Goal: Task Accomplishment & Management: Manage account settings

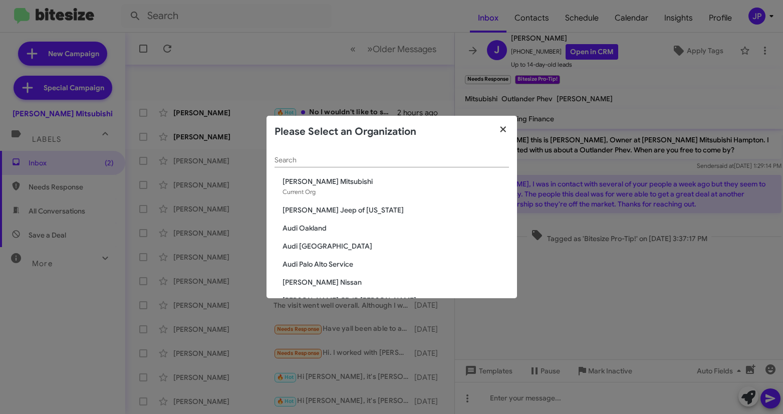
scroll to position [168, 0]
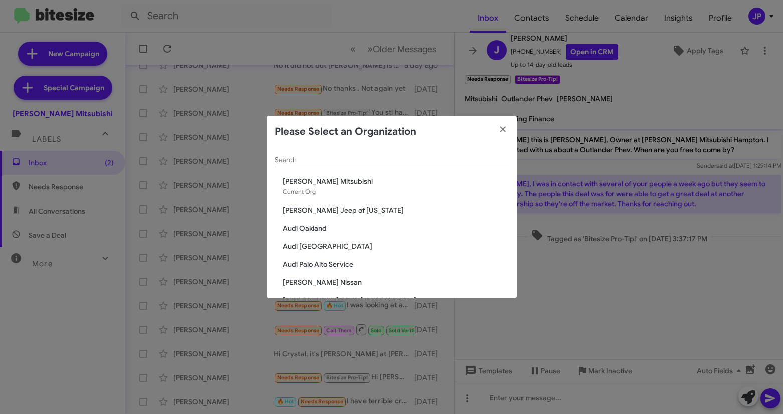
click at [388, 154] on div "Search" at bounding box center [392, 158] width 235 height 20
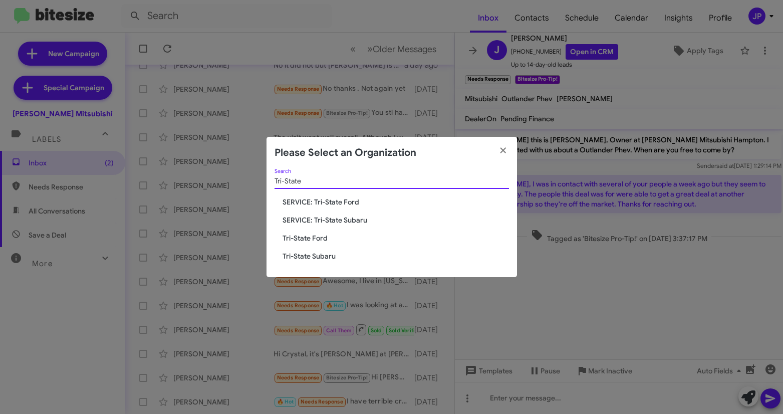
type input "Tri-State"
click at [329, 254] on span "Tri-State Subaru" at bounding box center [396, 256] width 227 height 10
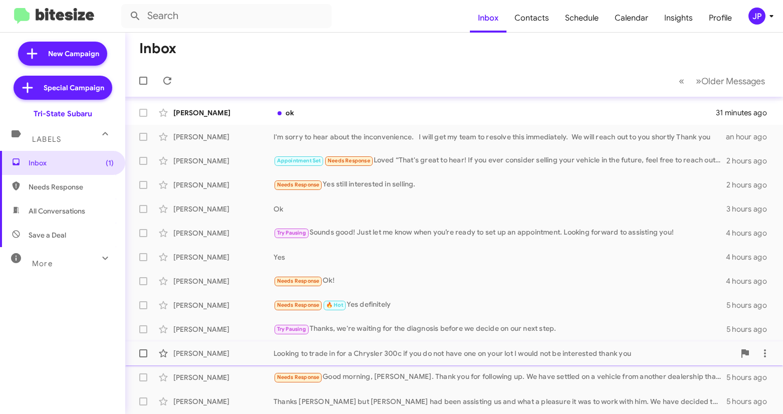
scroll to position [168, 0]
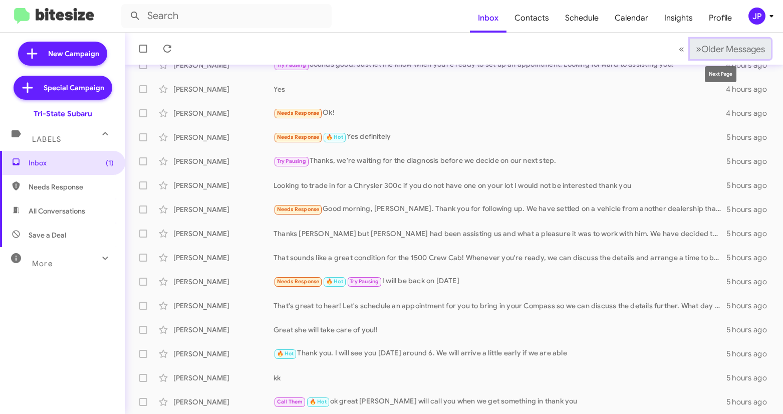
click at [726, 43] on button "» Next Older Messages" at bounding box center [730, 49] width 81 height 21
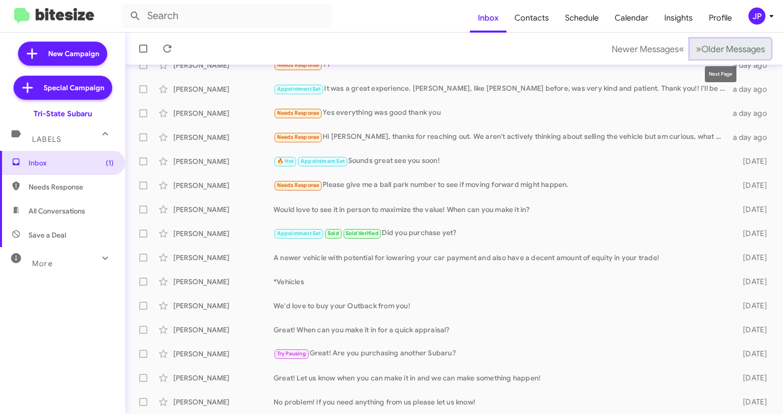
click at [695, 55] on button "» Next Older Messages" at bounding box center [730, 49] width 81 height 21
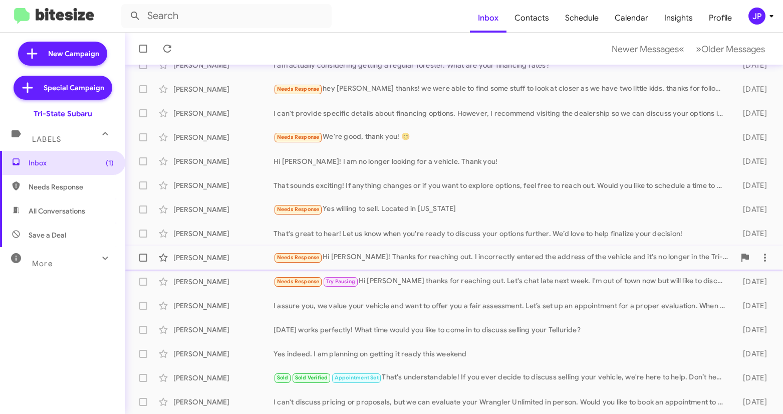
click at [490, 265] on div "[PERSON_NAME] Needs Response Hi [PERSON_NAME]! Thanks for reaching out. I incor…" at bounding box center [454, 258] width 642 height 20
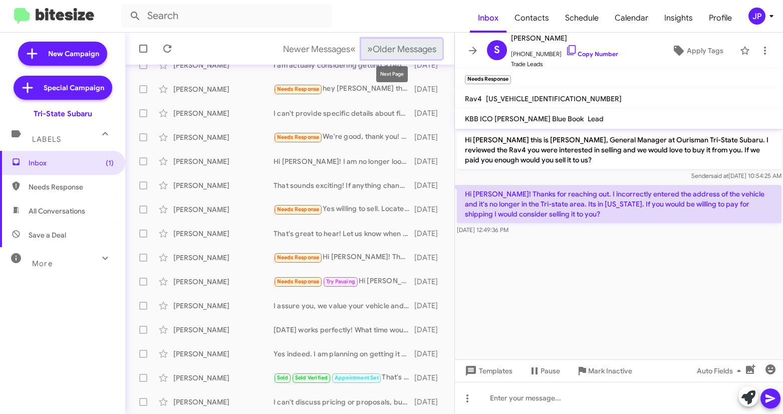
click at [419, 56] on button "» Next Older Messages" at bounding box center [401, 49] width 81 height 21
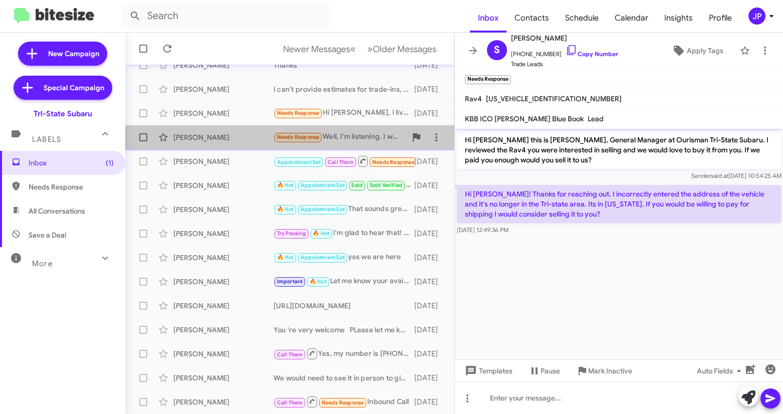
click at [352, 142] on div "Needs Response Well, I'm listening. I would have to talk with my husband about …" at bounding box center [340, 137] width 133 height 12
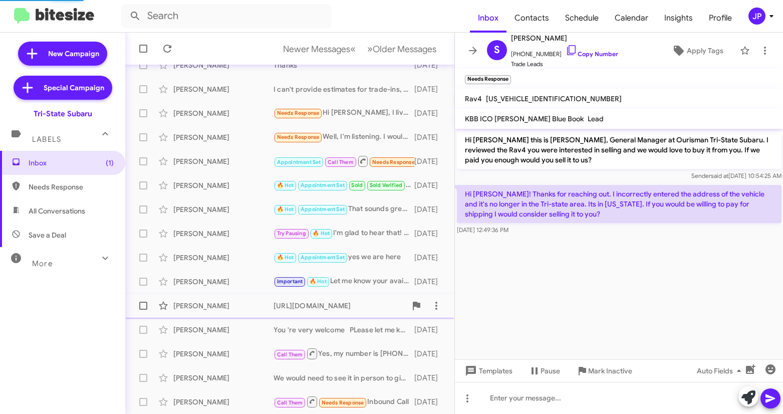
scroll to position [13, 0]
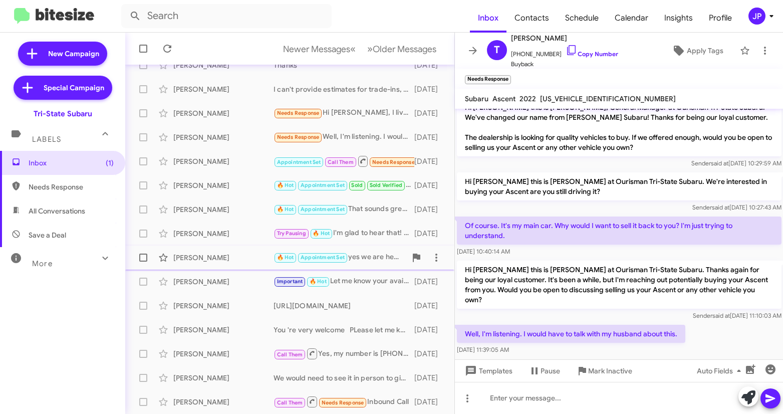
click at [362, 259] on div "🔥 Hot Appointment Set yes we are here" at bounding box center [340, 258] width 133 height 12
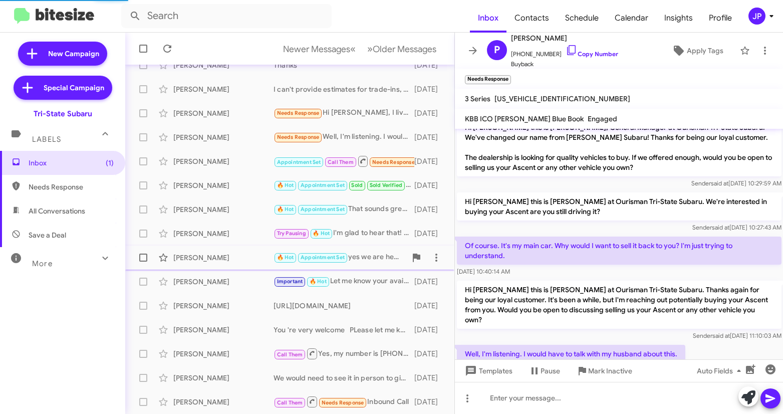
scroll to position [419, 0]
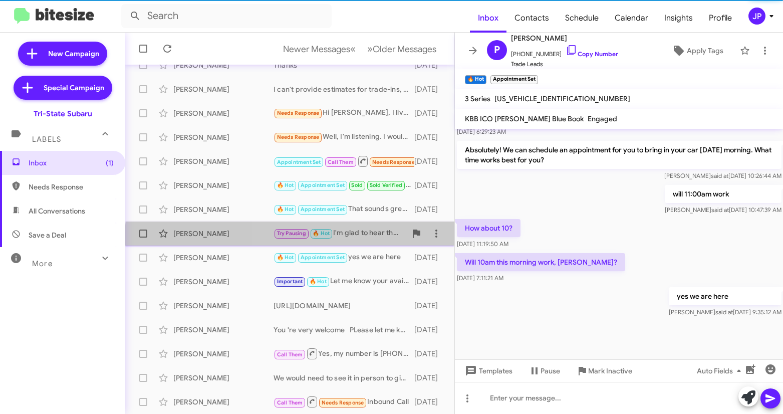
click at [364, 240] on div "[PERSON_NAME] Try Pausing 🔥 Hot I'm glad to hear that! Looking forward to helpi…" at bounding box center [289, 233] width 313 height 20
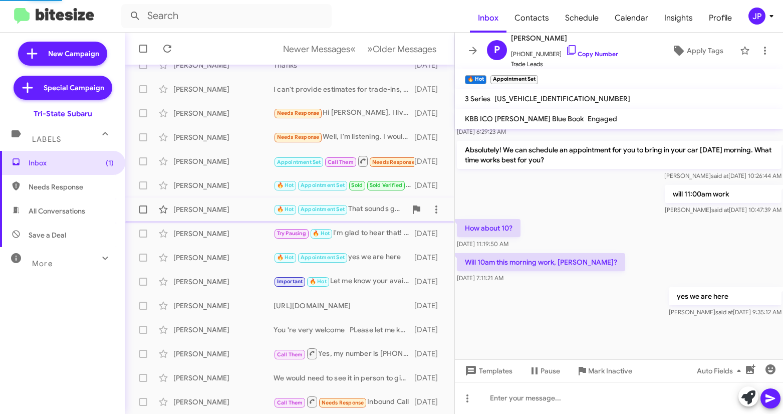
scroll to position [472, 0]
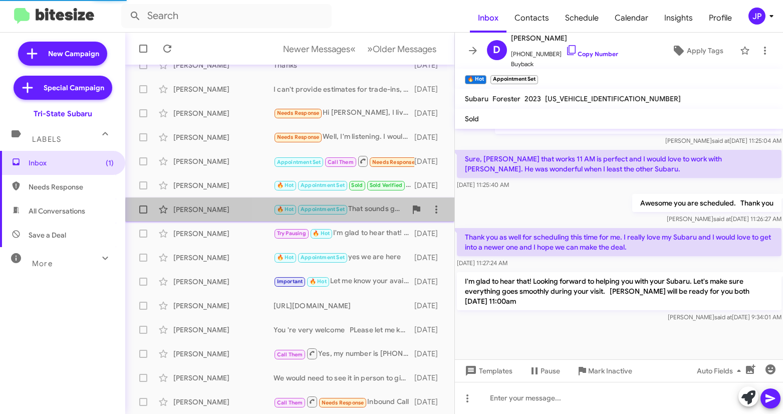
click at [365, 214] on div "🔥 Hot Appointment Set That sounds great! [DATE] afternoon works well. Would you…" at bounding box center [340, 209] width 133 height 12
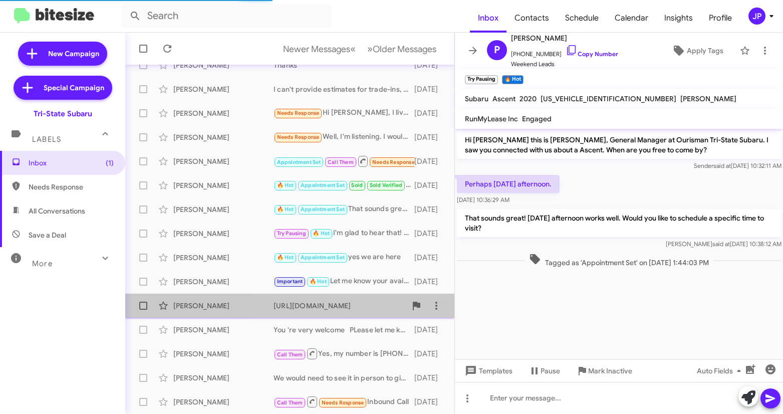
click at [344, 308] on div "[URL][DOMAIN_NAME]" at bounding box center [340, 306] width 133 height 10
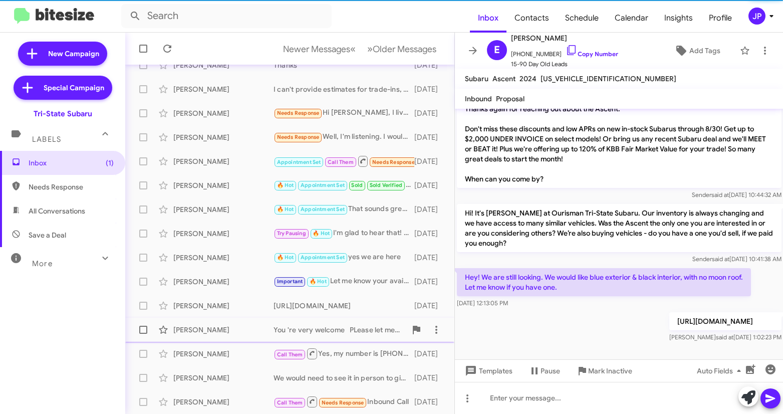
scroll to position [129, 0]
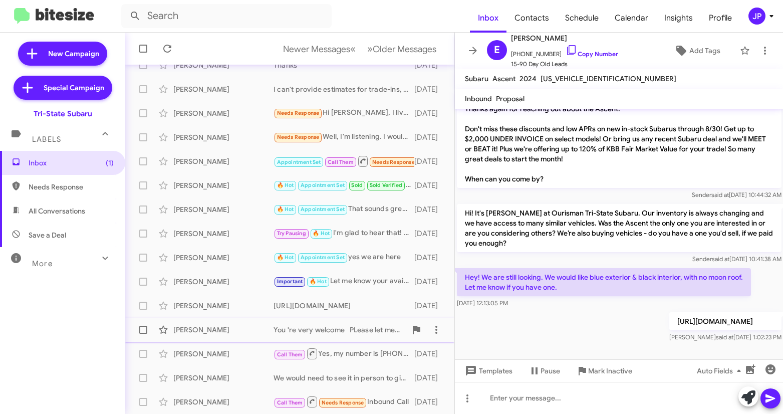
click at [362, 327] on div "You 're very welcome PLease let me know when you are ready !" at bounding box center [340, 330] width 133 height 10
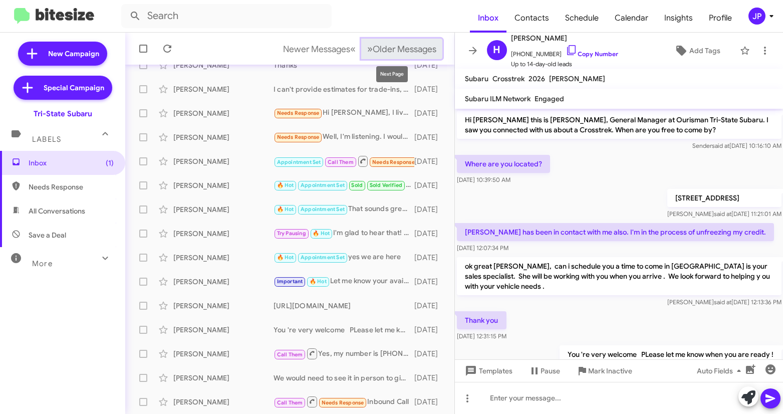
drag, startPoint x: 378, startPoint y: 49, endPoint x: 413, endPoint y: 59, distance: 36.8
click at [378, 49] on span "Older Messages" at bounding box center [405, 49] width 64 height 11
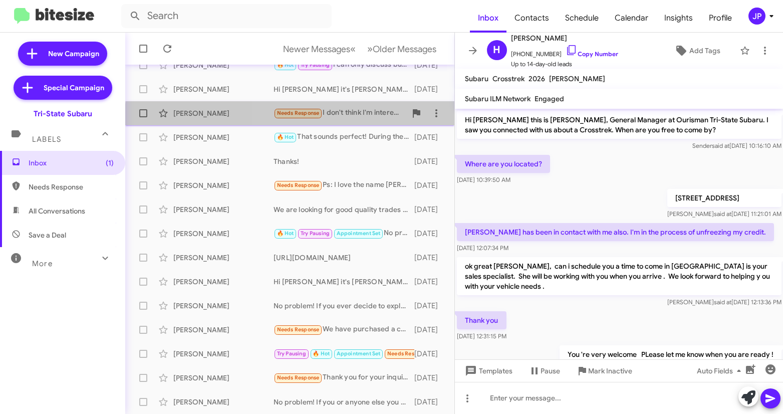
click at [346, 118] on div "Needs Response I don't think I'm interested. It would cost me way more money to…" at bounding box center [340, 113] width 133 height 12
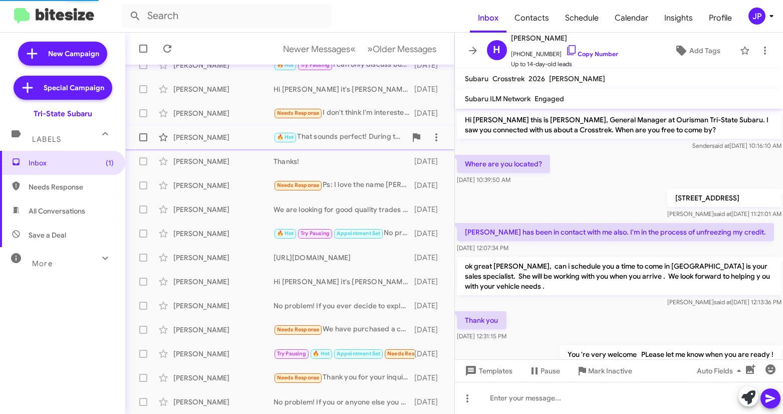
scroll to position [13, 0]
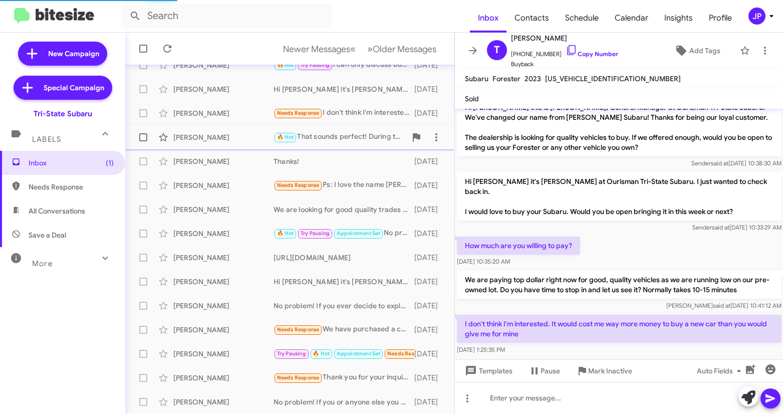
click at [345, 140] on div "🔥 Hot That sounds perfect! During the week we are here from 9am to 7pm and then…" at bounding box center [340, 137] width 133 height 12
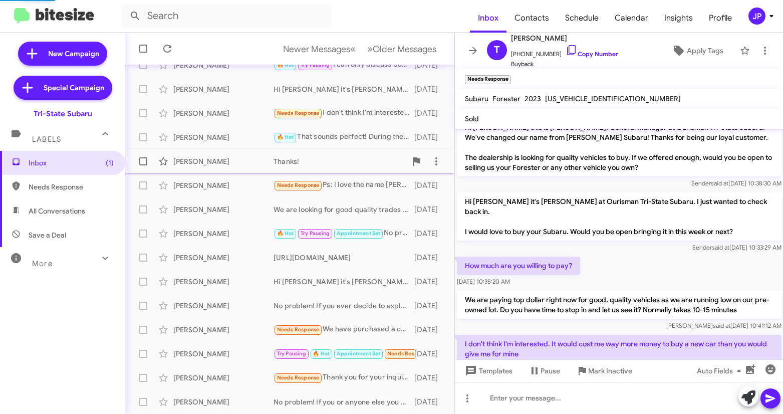
scroll to position [3, 0]
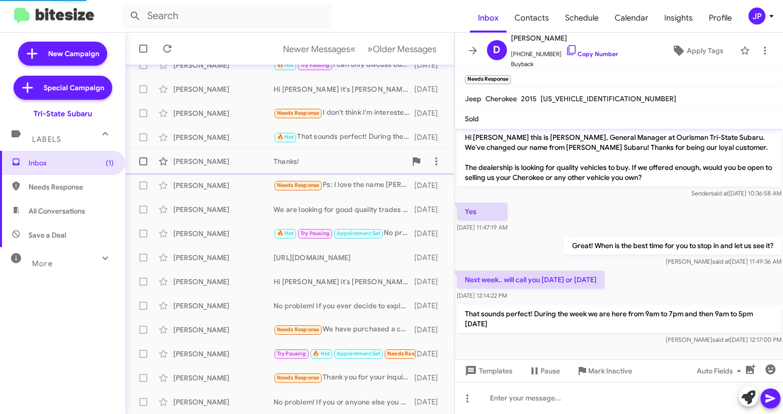
click at [347, 157] on div "Thanks!" at bounding box center [340, 161] width 133 height 10
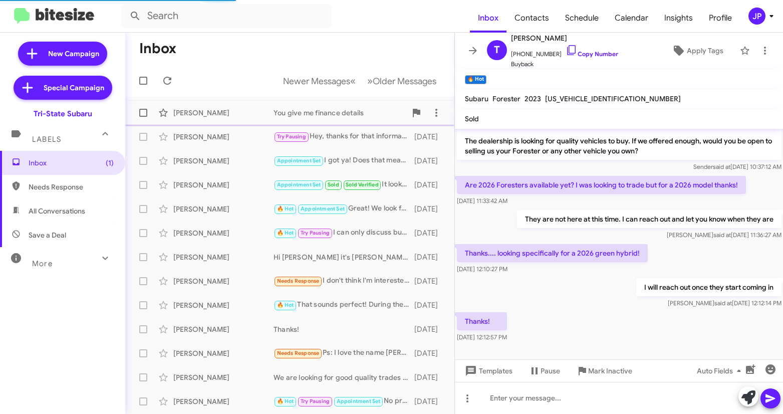
scroll to position [9, 0]
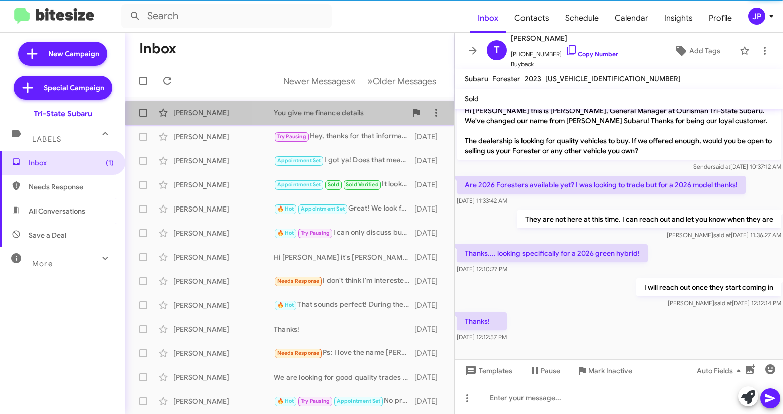
click at [336, 117] on div "You give me finance details" at bounding box center [340, 113] width 133 height 10
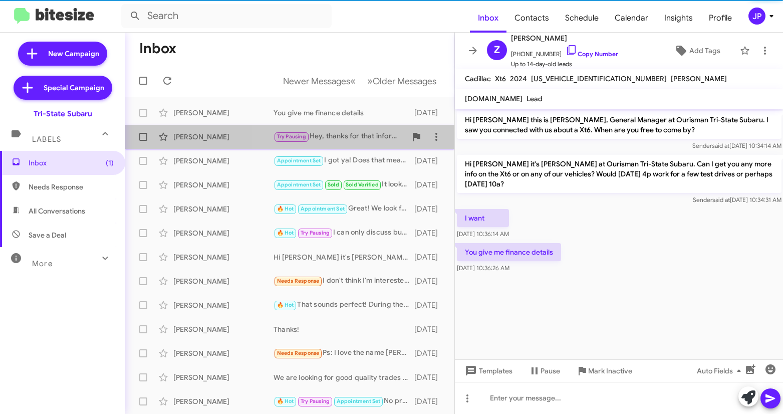
click at [338, 136] on div "Try Pausing Hey, thanks for that information [PERSON_NAME]. Currently on the ro…" at bounding box center [340, 137] width 133 height 12
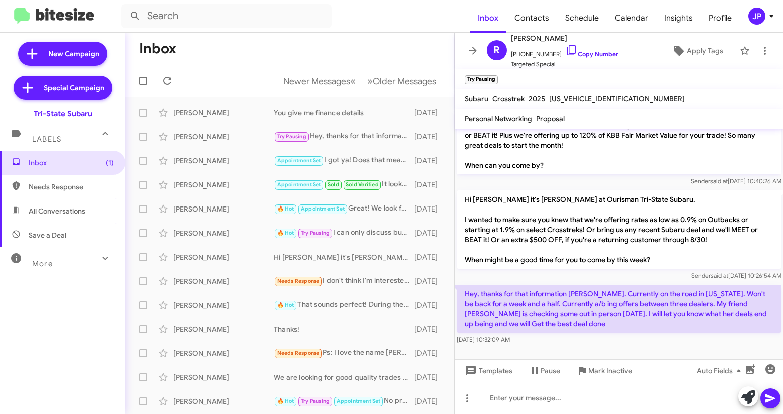
scroll to position [179, 0]
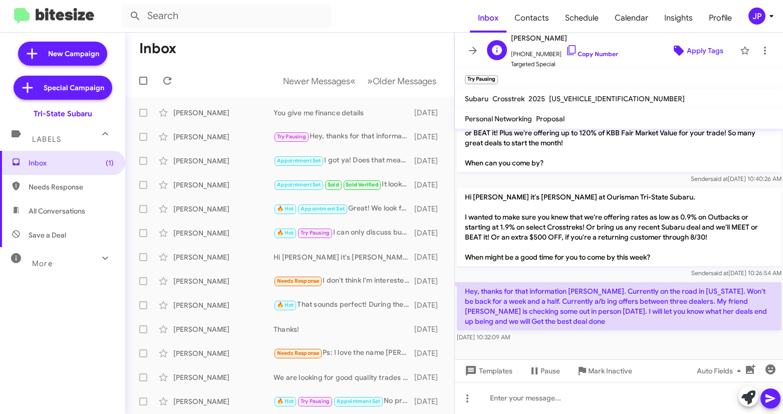
click at [703, 55] on span "Apply Tags" at bounding box center [705, 51] width 37 height 18
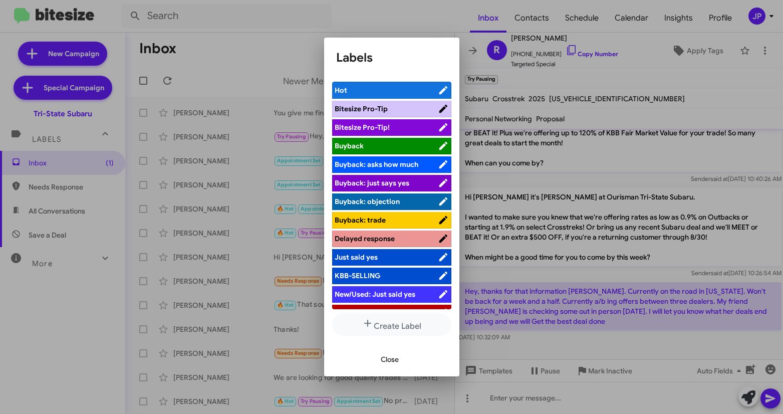
click at [414, 124] on span "Bitesize Pro-Tip!" at bounding box center [386, 127] width 103 height 10
click at [617, 277] on div at bounding box center [391, 207] width 783 height 414
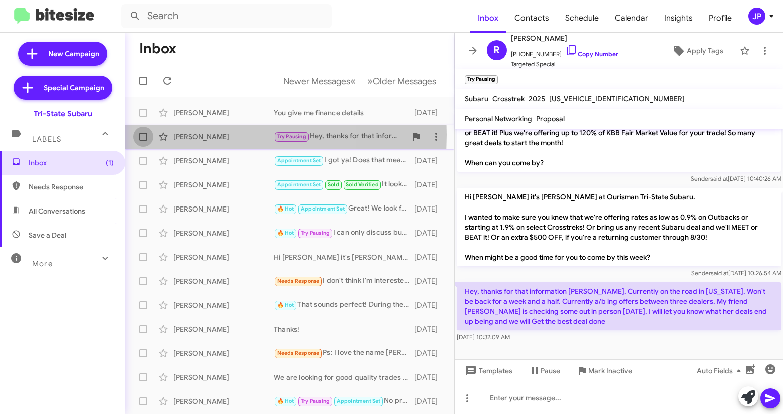
click at [147, 135] on span at bounding box center [143, 137] width 8 height 8
click at [143, 141] on input "checkbox" at bounding box center [143, 141] width 1 height 1
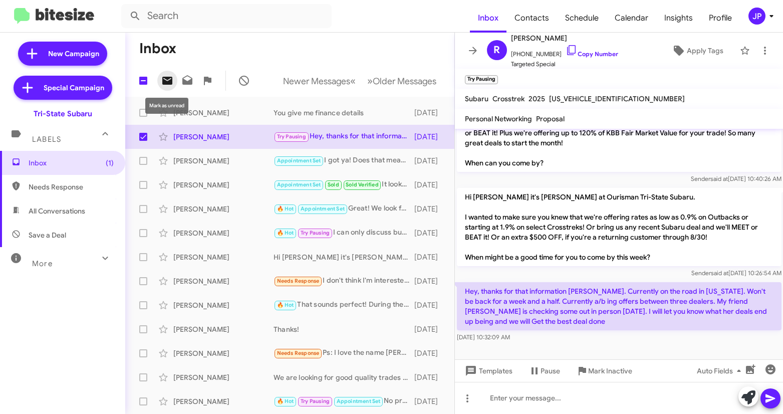
click at [175, 82] on span at bounding box center [167, 81] width 20 height 12
click at [105, 167] on span "(2)" at bounding box center [109, 163] width 9 height 10
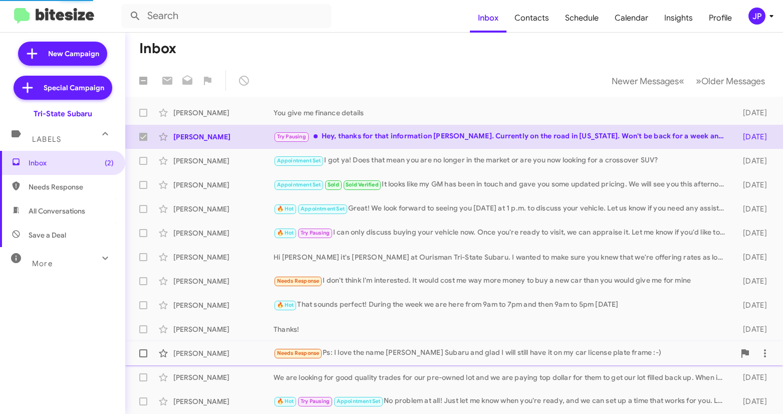
checkbox input "false"
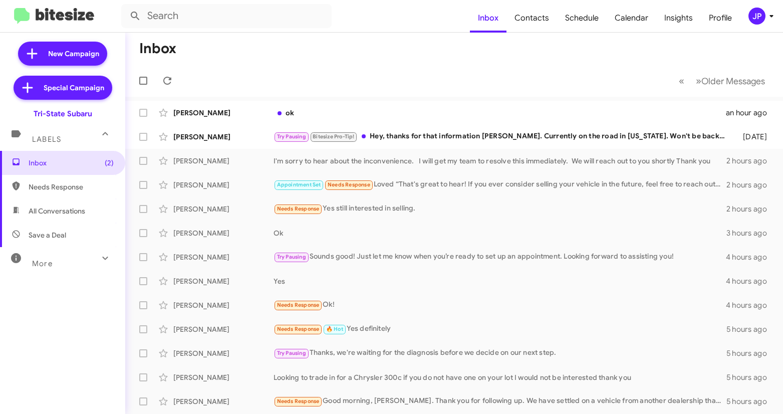
click at [771, 14] on icon at bounding box center [772, 16] width 12 height 12
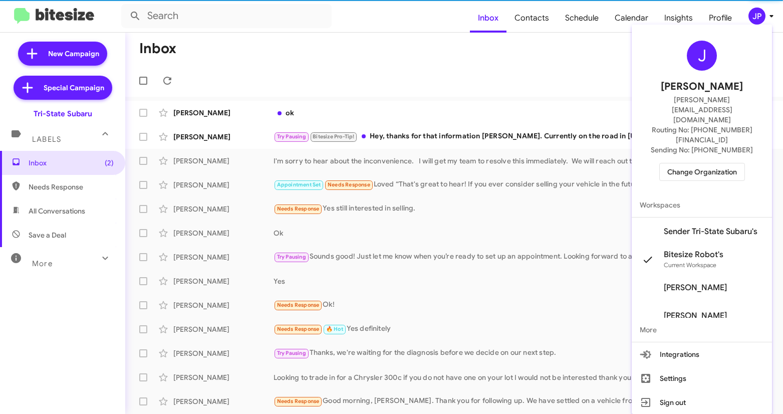
click at [727, 163] on span "Change Organization" at bounding box center [702, 171] width 70 height 17
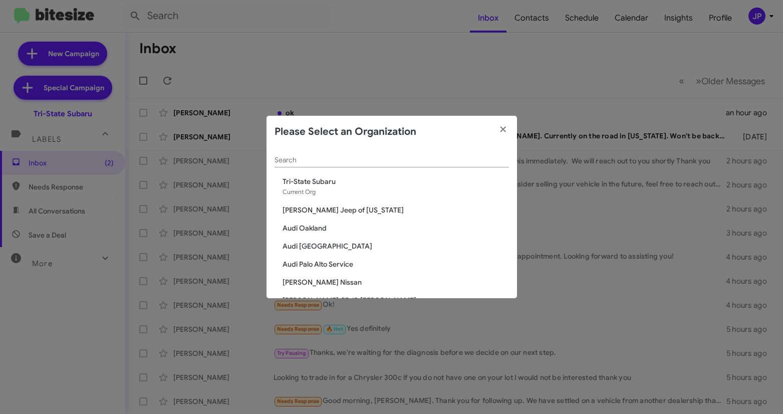
click at [324, 162] on input "Search" at bounding box center [392, 160] width 235 height 8
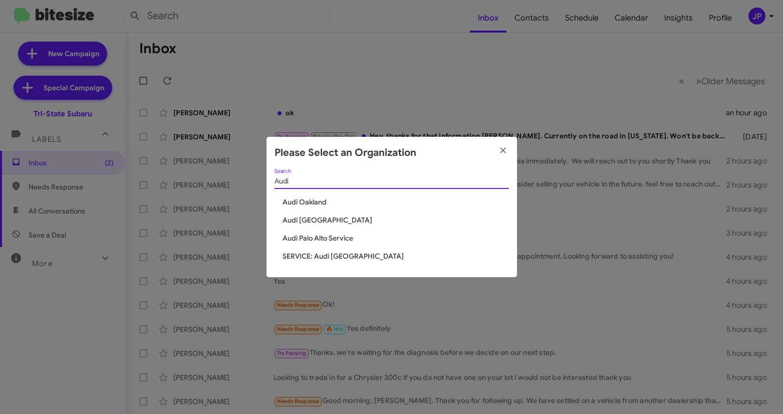
type input "Audi"
click at [300, 208] on div "Audi Search Audi [GEOGRAPHIC_DATA] Audi [GEOGRAPHIC_DATA] [GEOGRAPHIC_DATA] Ser…" at bounding box center [392, 223] width 251 height 109
click at [305, 201] on span "Audi Oakland" at bounding box center [396, 202] width 227 height 10
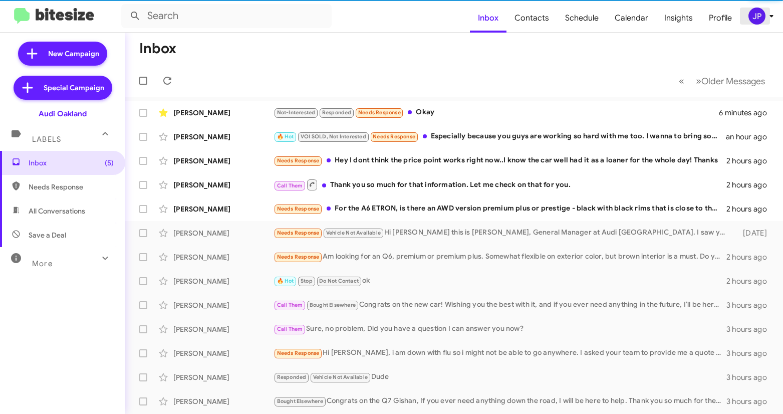
click at [766, 18] on icon at bounding box center [772, 16] width 12 height 12
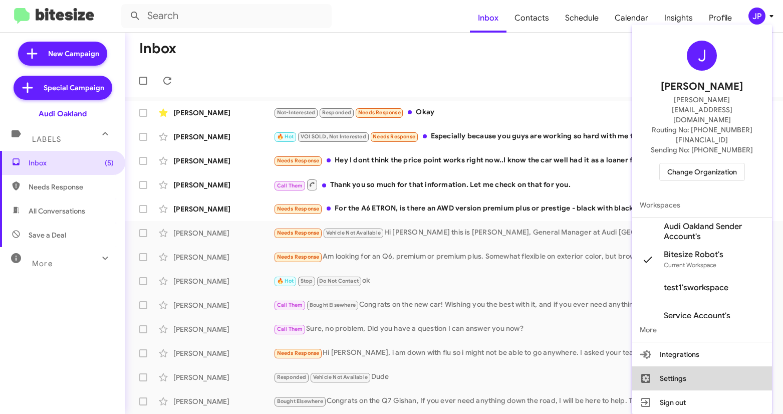
click at [683, 366] on button "Settings" at bounding box center [702, 378] width 140 height 24
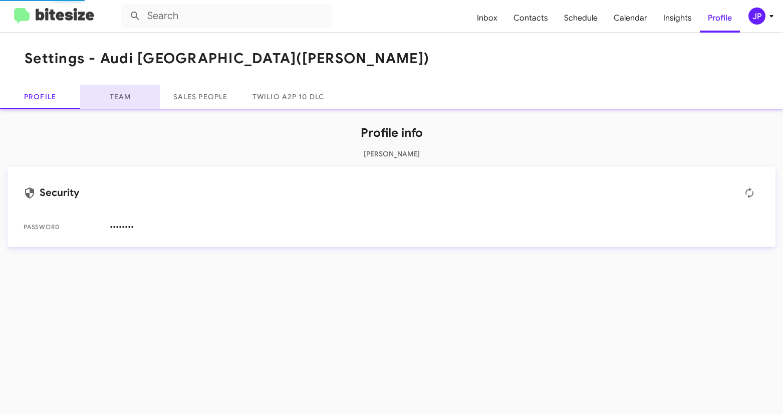
click at [122, 90] on link "Team" at bounding box center [120, 97] width 80 height 24
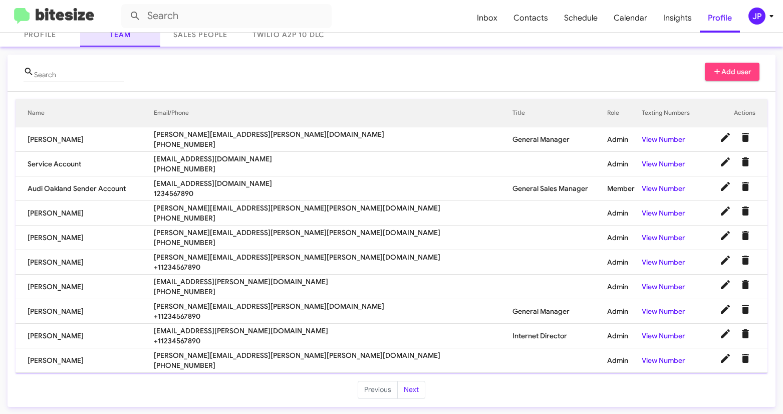
scroll to position [63, 0]
click at [310, 79] on div "Search Add user" at bounding box center [392, 76] width 736 height 29
